Goal: Information Seeking & Learning: Learn about a topic

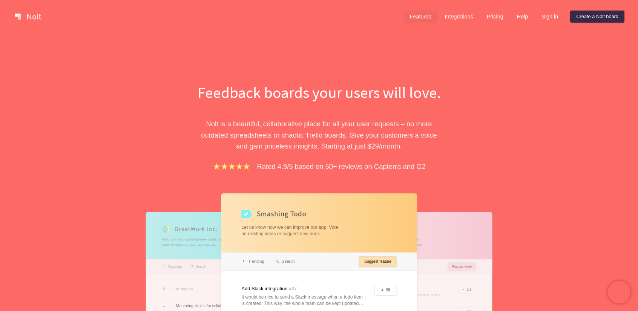
click at [430, 11] on link "Features" at bounding box center [421, 17] width 34 height 12
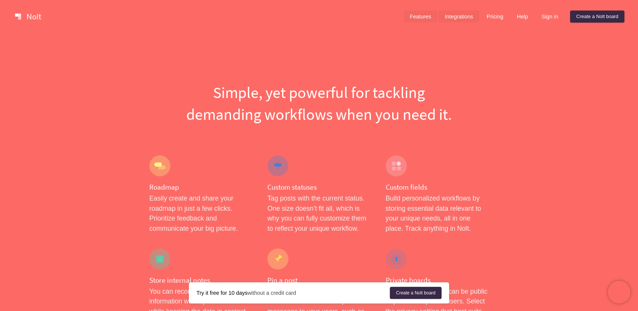
click at [462, 20] on link "Integrations" at bounding box center [458, 17] width 40 height 12
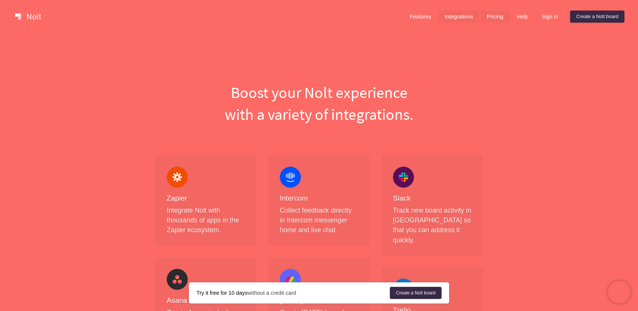
click at [494, 15] on link "Pricing" at bounding box center [494, 17] width 29 height 12
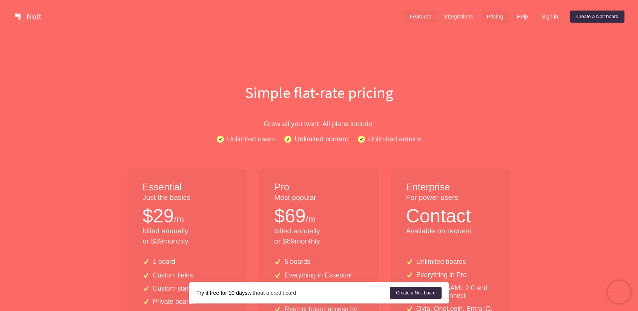
click at [420, 14] on link "Features" at bounding box center [421, 17] width 34 height 12
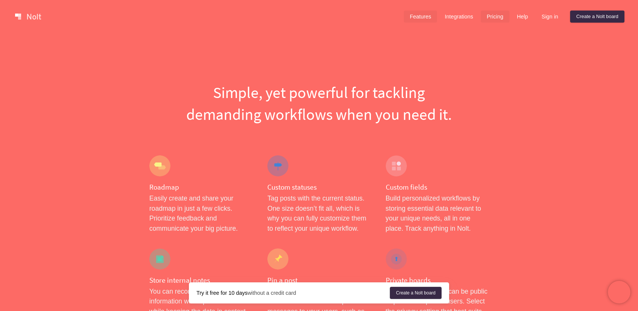
click at [490, 14] on link "Pricing" at bounding box center [494, 17] width 29 height 12
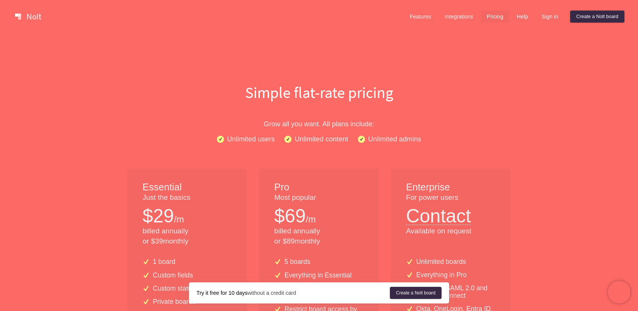
click at [31, 18] on link at bounding box center [28, 17] width 32 height 12
